Goal: Check status: Check status

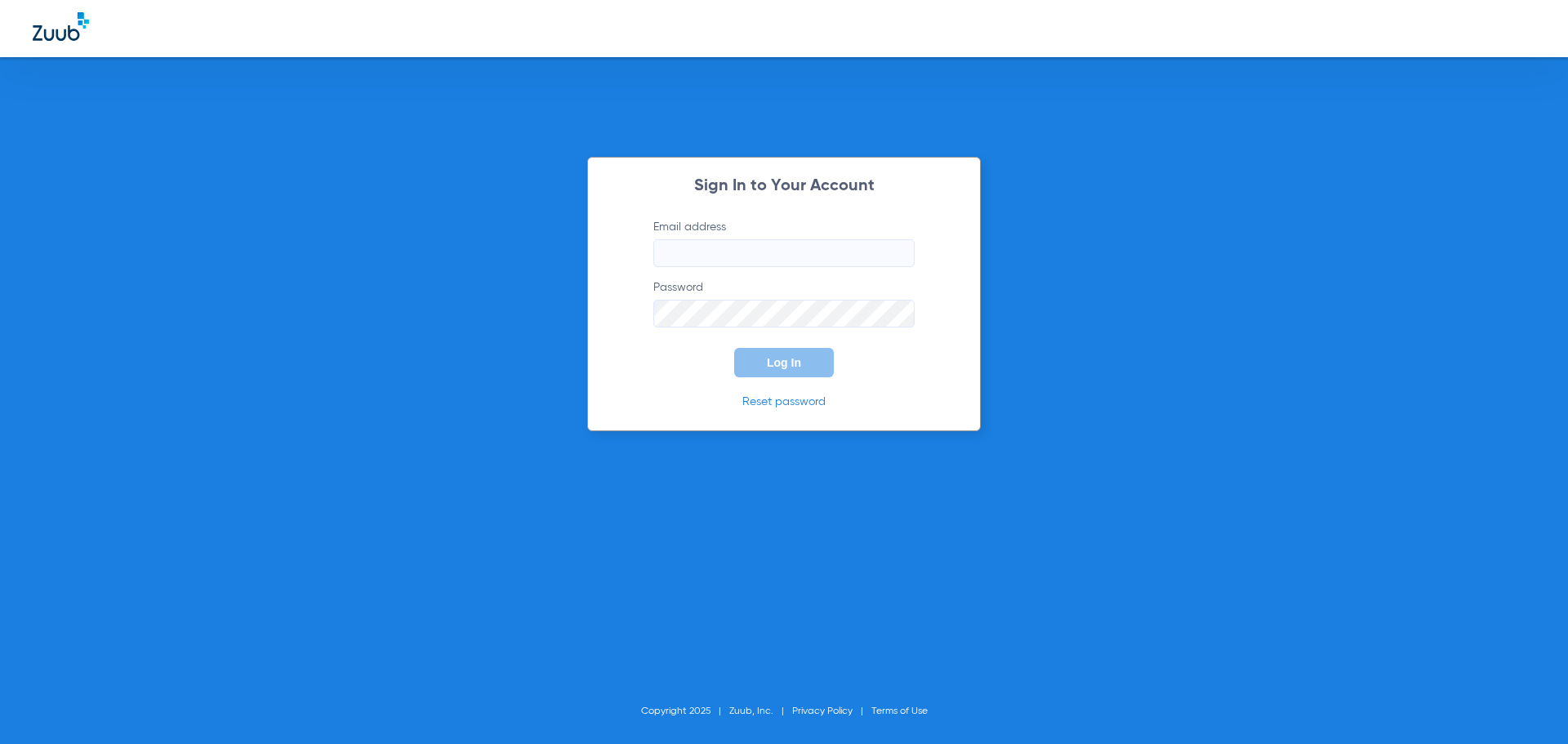
click at [781, 253] on input "Email address" at bounding box center [783, 253] width 261 height 28
click at [767, 254] on input "purcellins@" at bounding box center [783, 253] width 261 height 28
type input "[EMAIL_ADDRESS][DOMAIN_NAME]"
click at [735, 348] on button "Log In" at bounding box center [784, 363] width 100 height 29
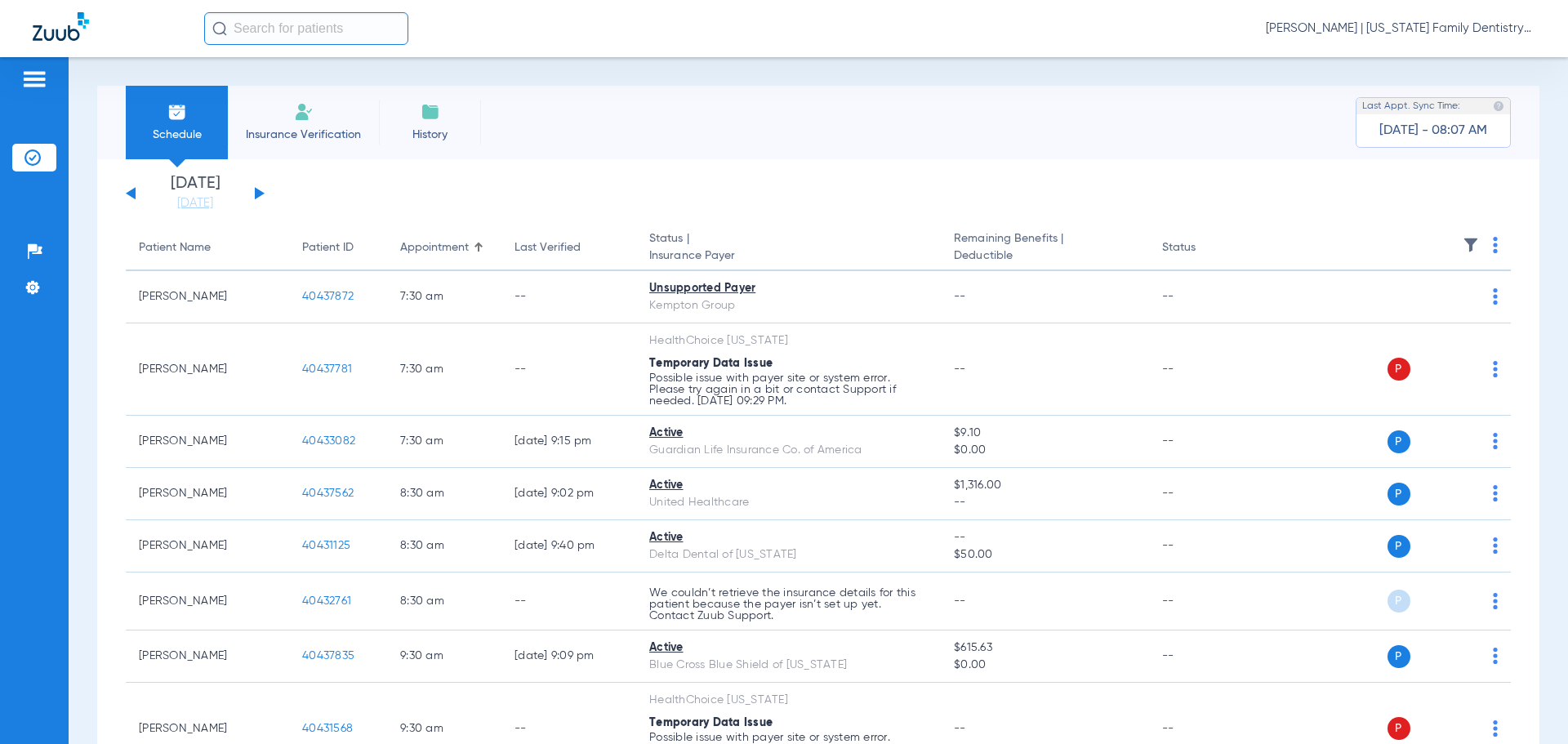
click at [262, 196] on div "[DATE] [DATE] [DATE] [DATE] [DATE] [DATE] [DATE] [DATE] [DATE] [DATE] [DATE] [D…" at bounding box center [195, 193] width 139 height 36
click at [255, 193] on button at bounding box center [260, 193] width 10 height 13
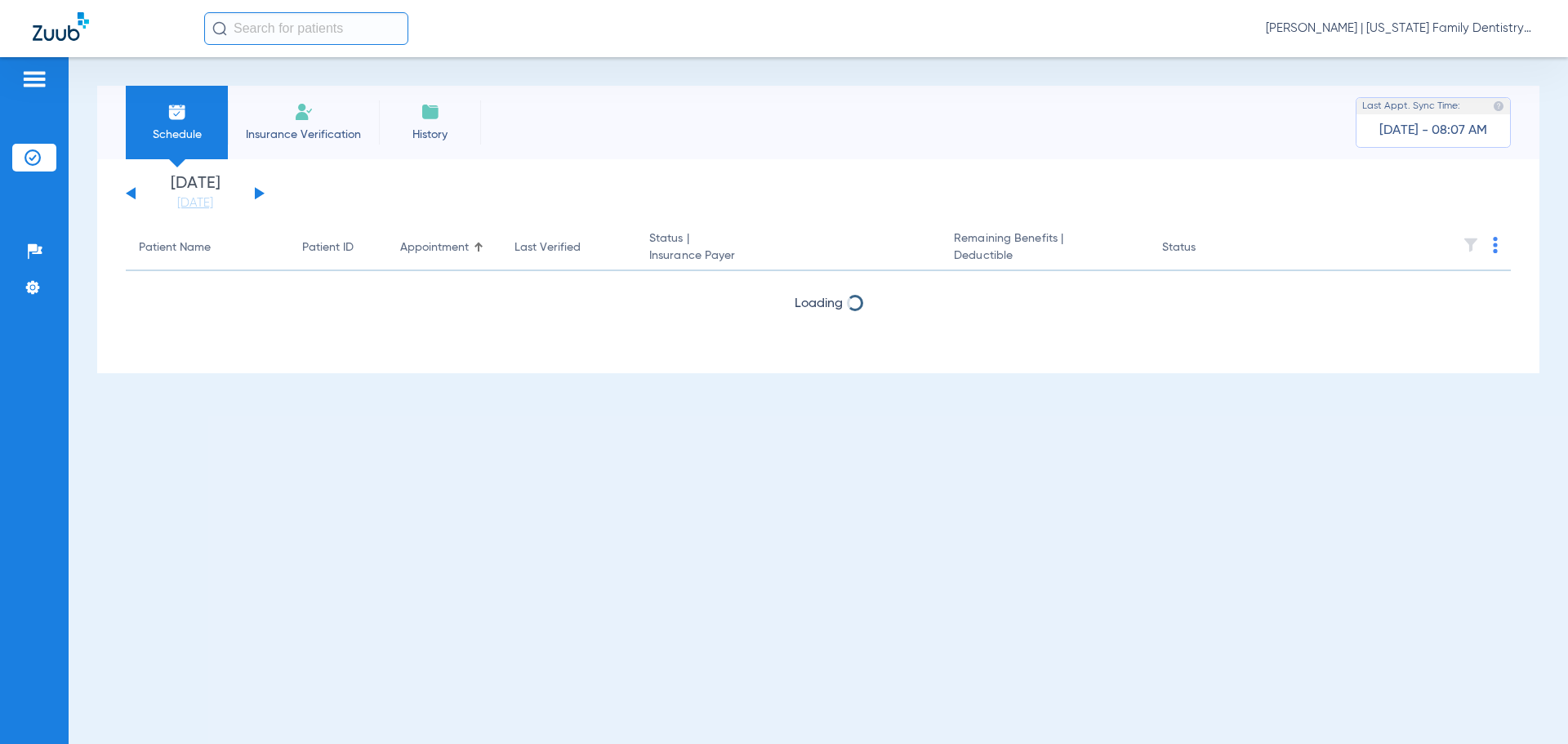
click at [255, 193] on button at bounding box center [260, 193] width 10 height 13
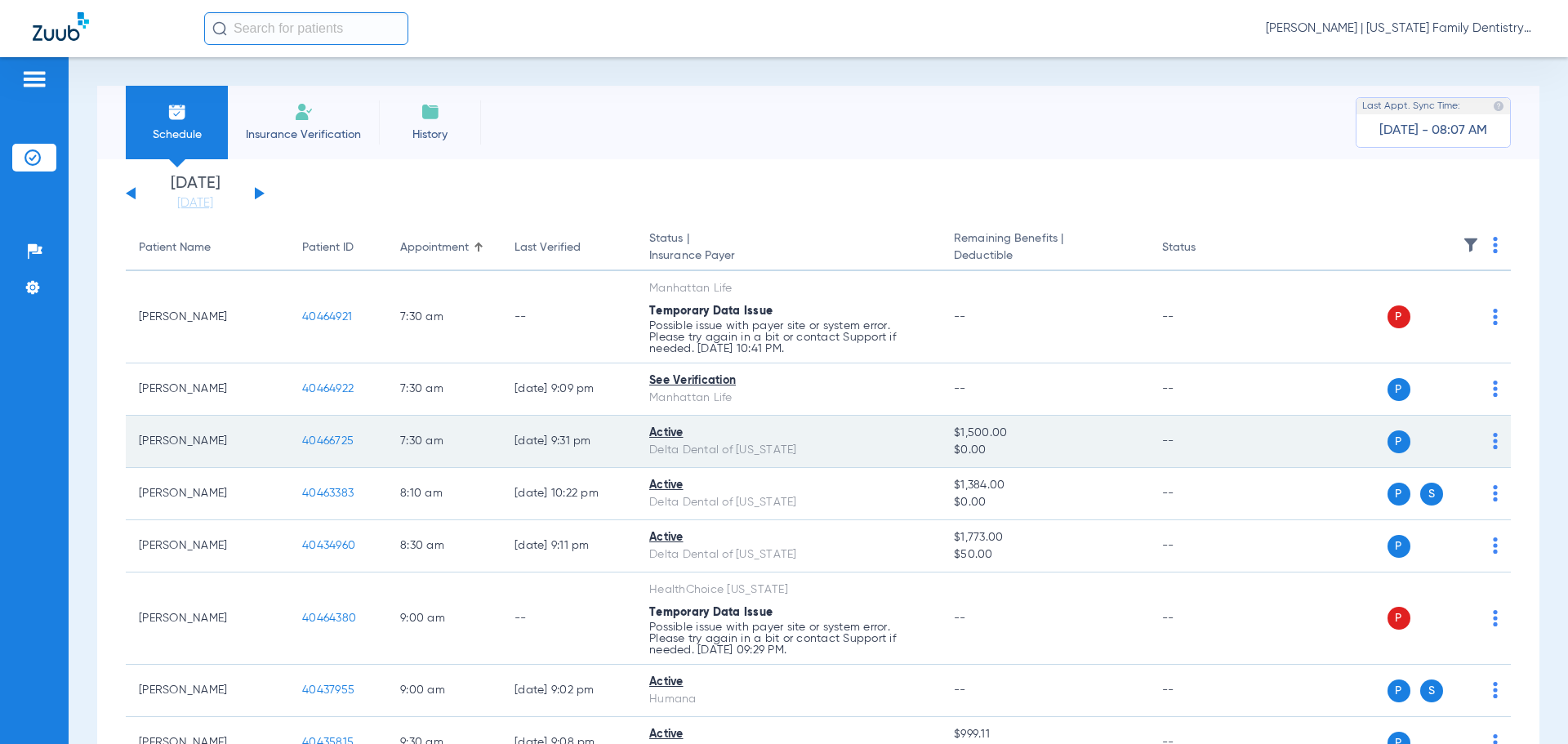
click at [337, 440] on span "40466725" at bounding box center [327, 441] width 51 height 12
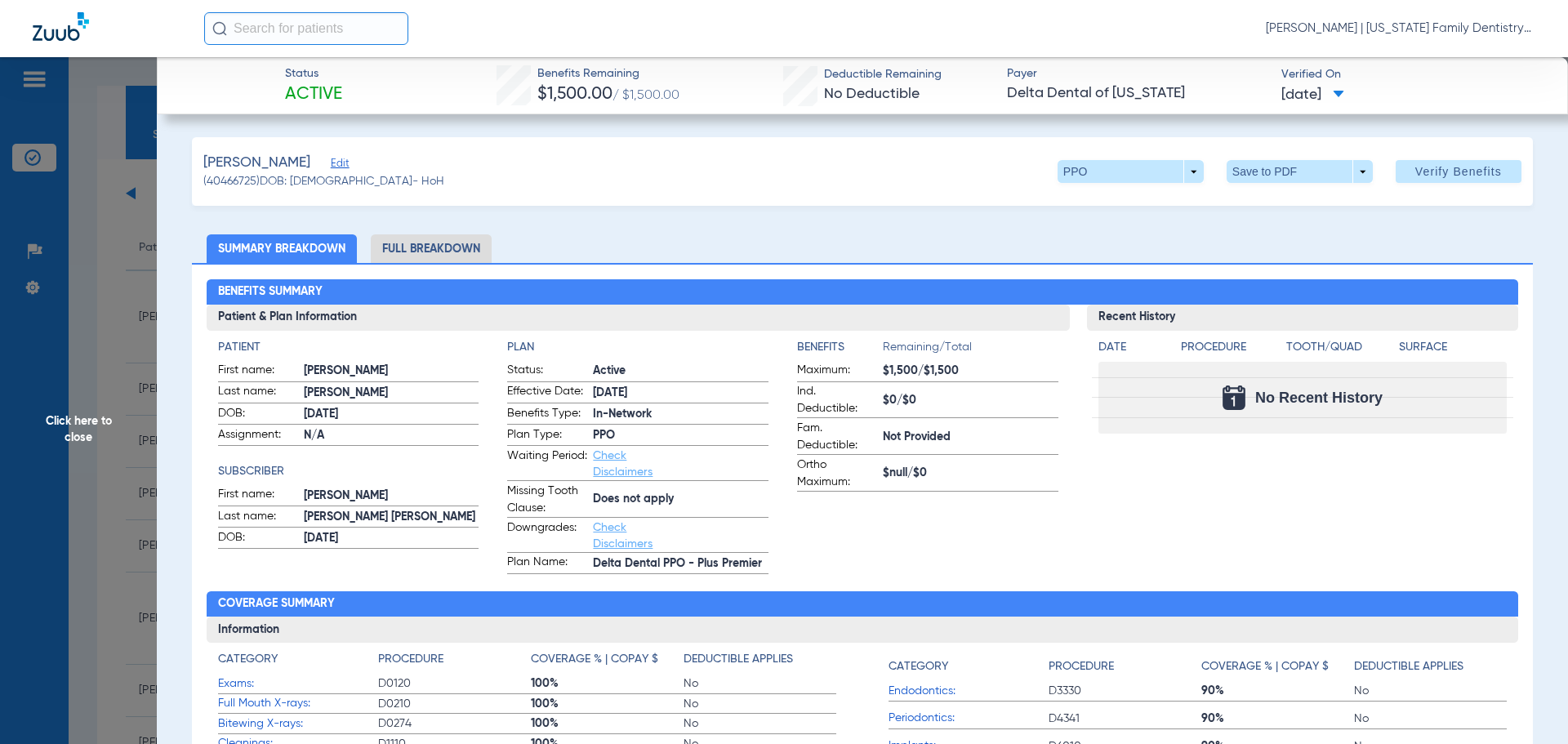
click at [425, 248] on li "Full Breakdown" at bounding box center [431, 248] width 121 height 28
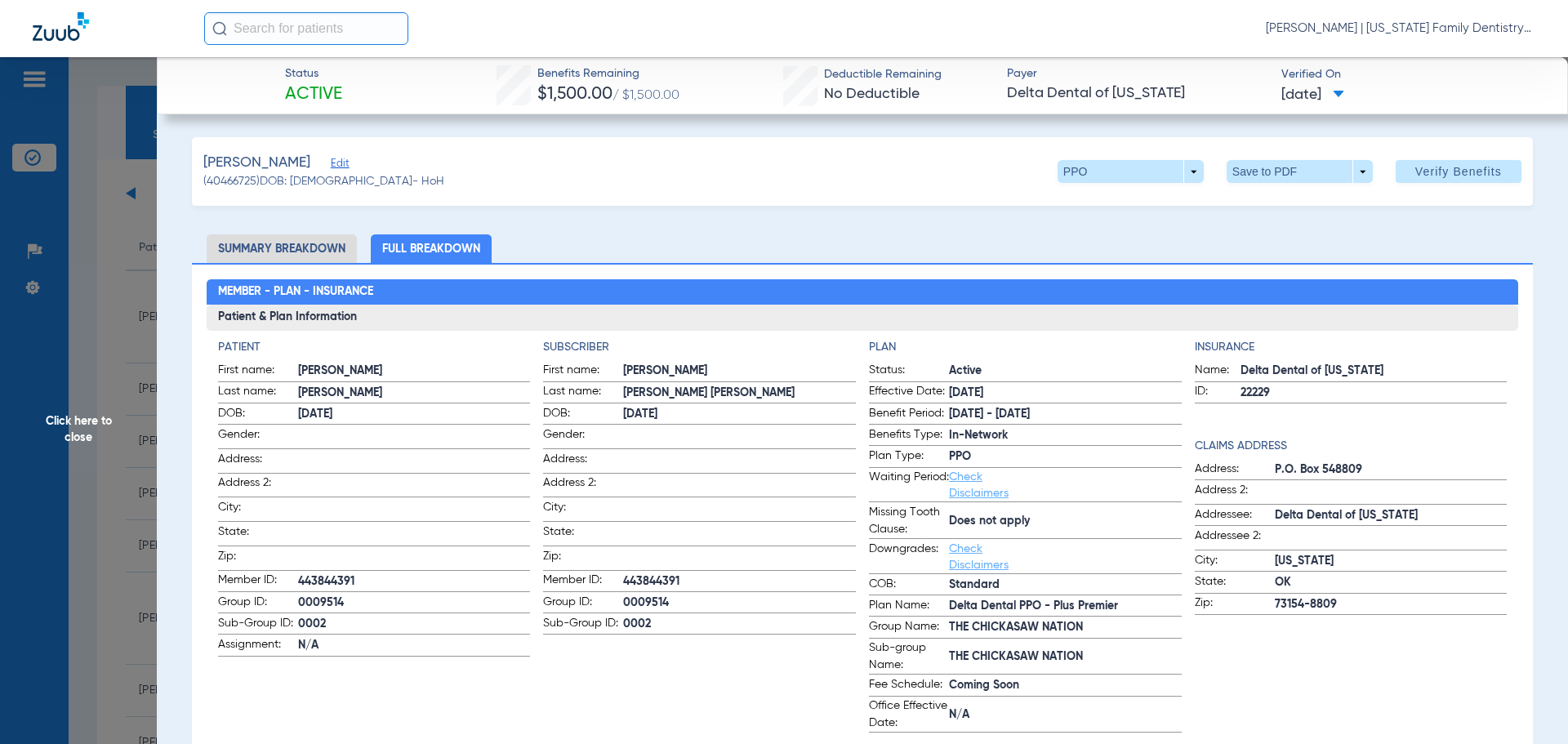
click at [110, 205] on span "Click here to close" at bounding box center [79, 429] width 157 height 744
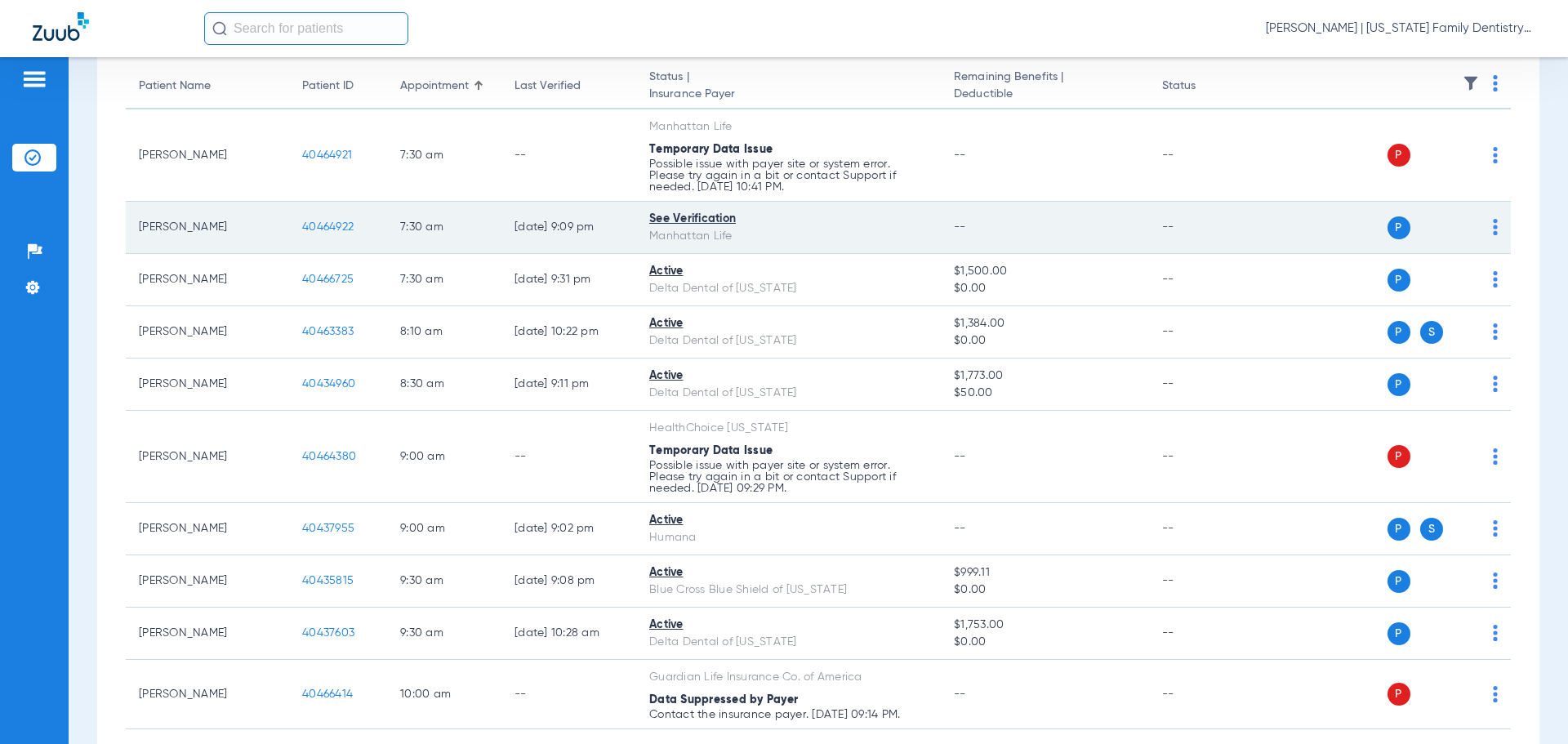
scroll to position [163, 0]
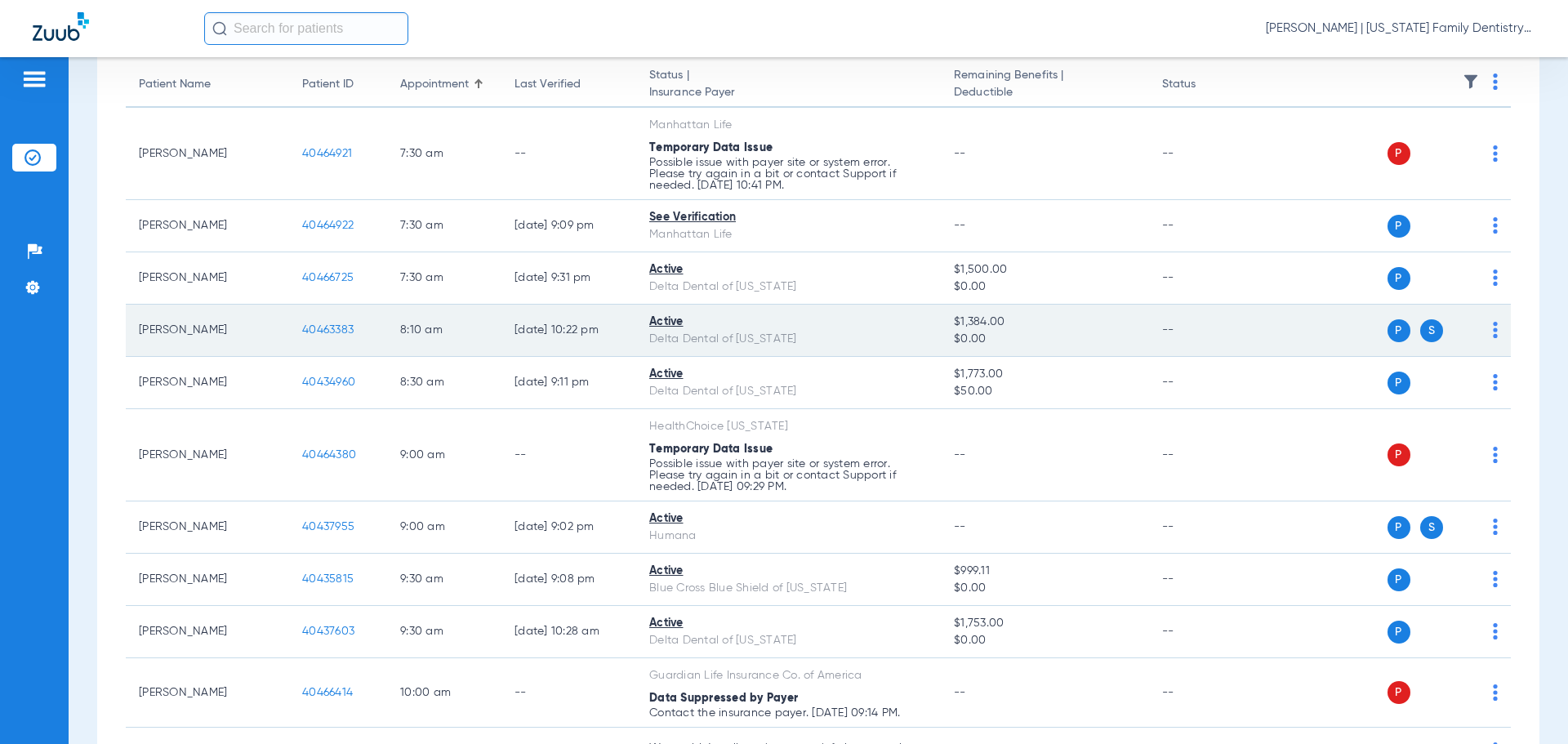
click at [343, 330] on span "40463383" at bounding box center [327, 330] width 51 height 12
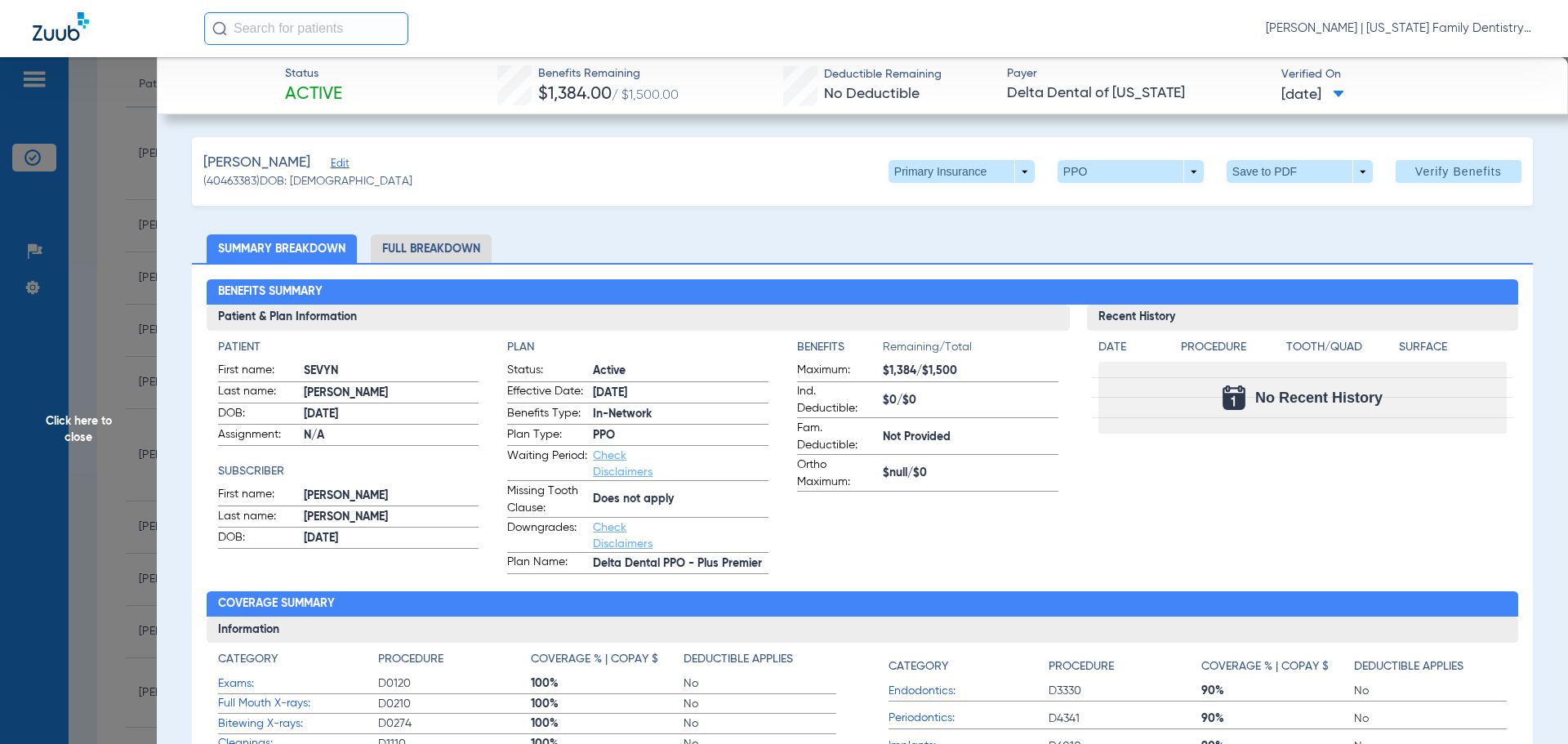
click at [120, 339] on span "Click here to close" at bounding box center [79, 429] width 157 height 744
